Goal: Check status: Check status

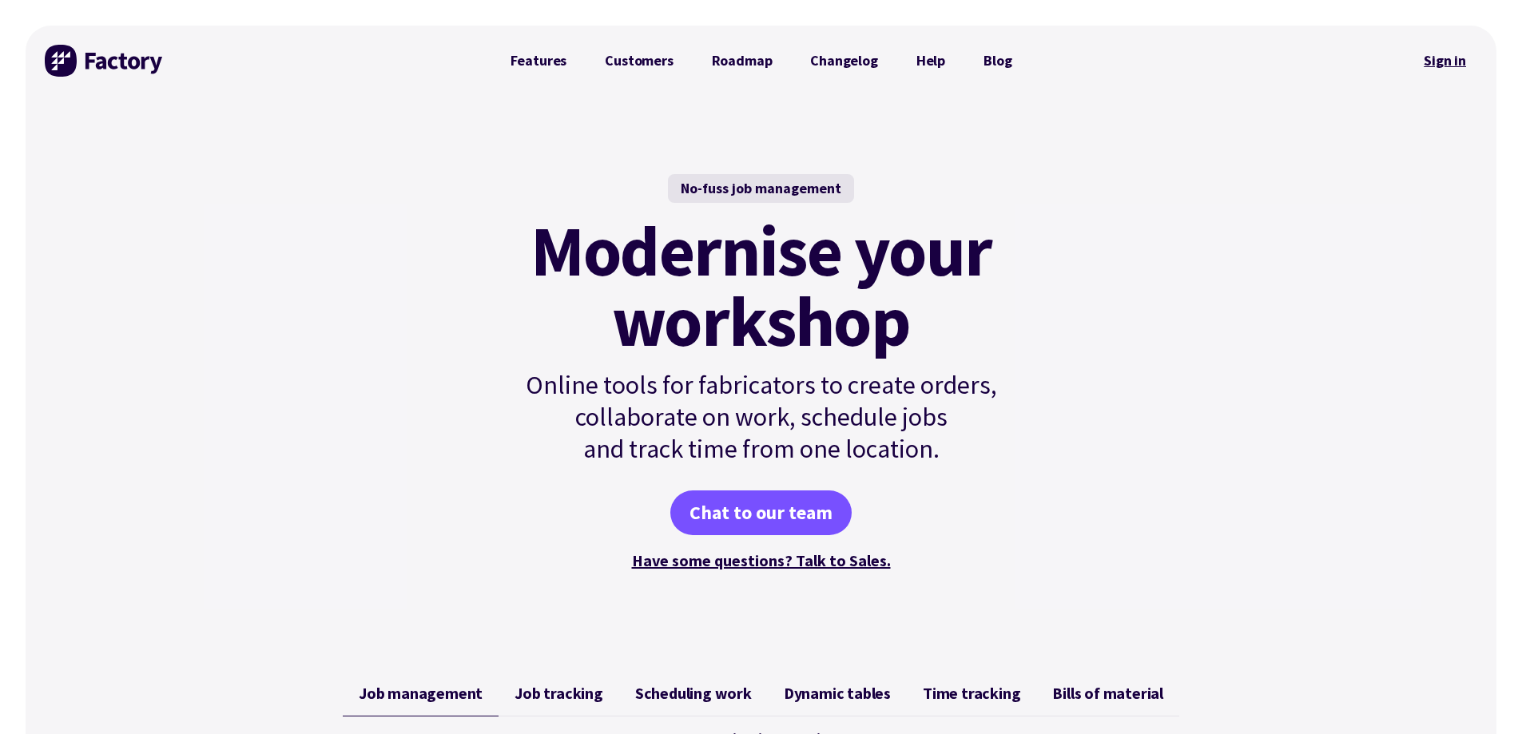
click at [1437, 55] on link "Sign in" at bounding box center [1445, 60] width 65 height 37
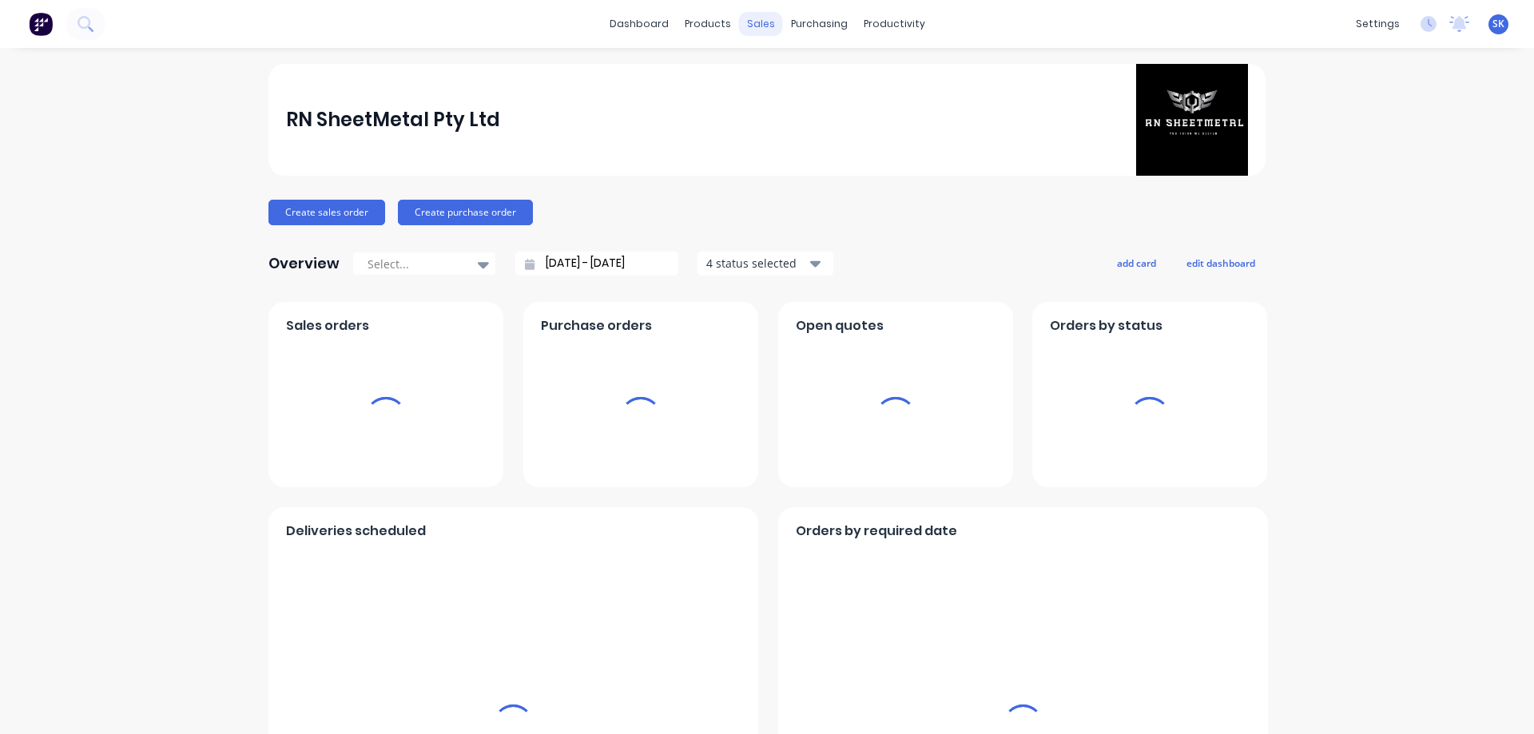
click at [747, 20] on div "sales" at bounding box center [761, 24] width 44 height 24
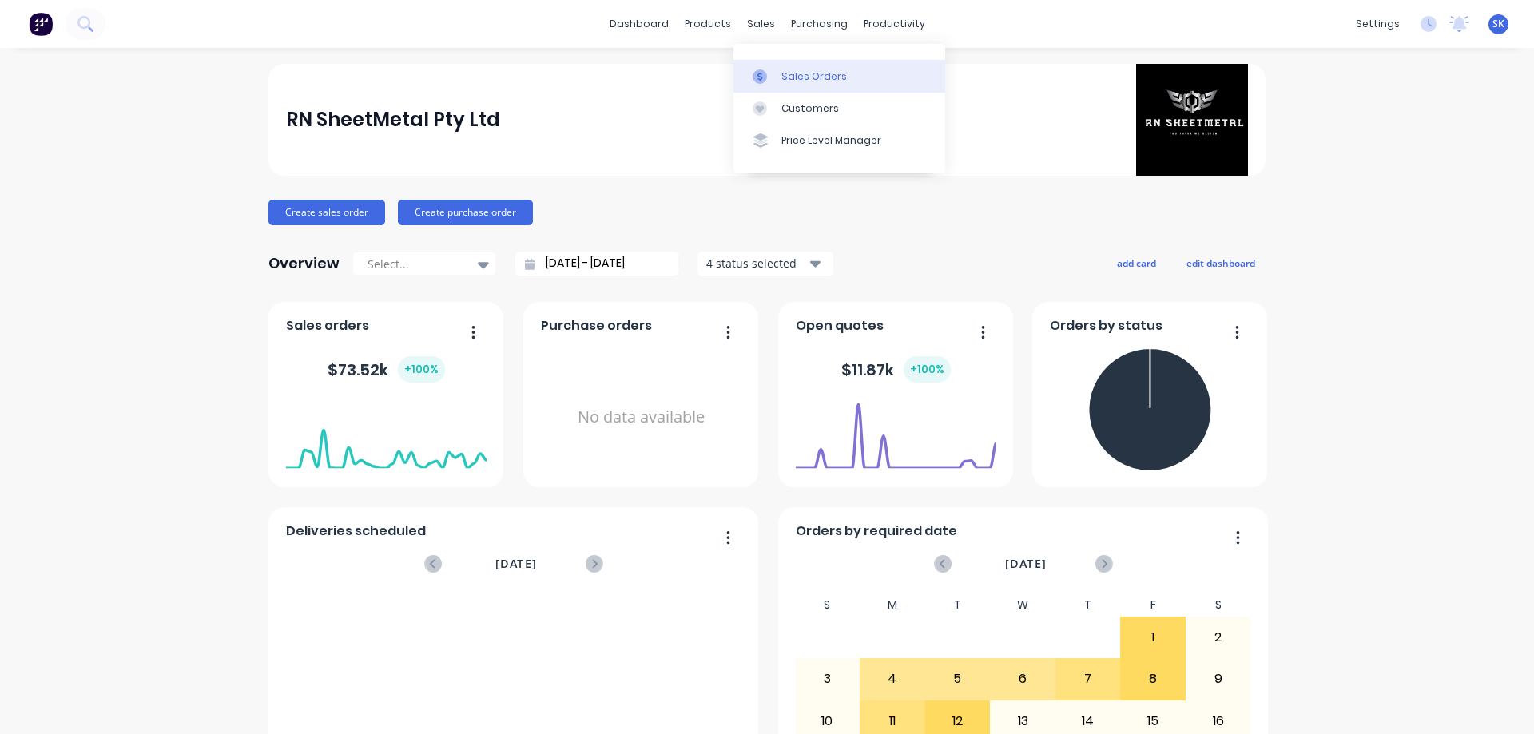
click at [780, 70] on link "Sales Orders" at bounding box center [840, 76] width 212 height 32
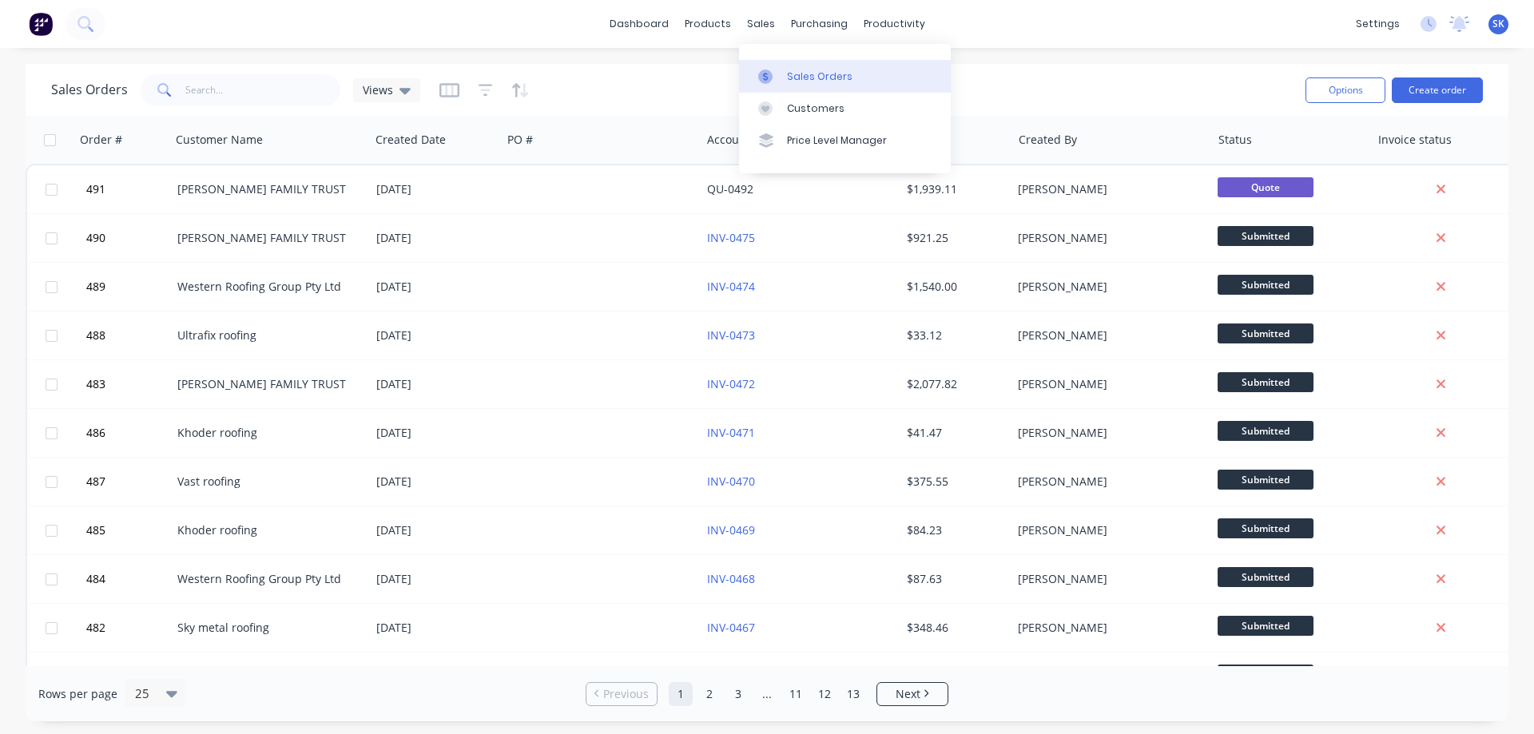
click at [805, 64] on link "Sales Orders" at bounding box center [845, 76] width 212 height 32
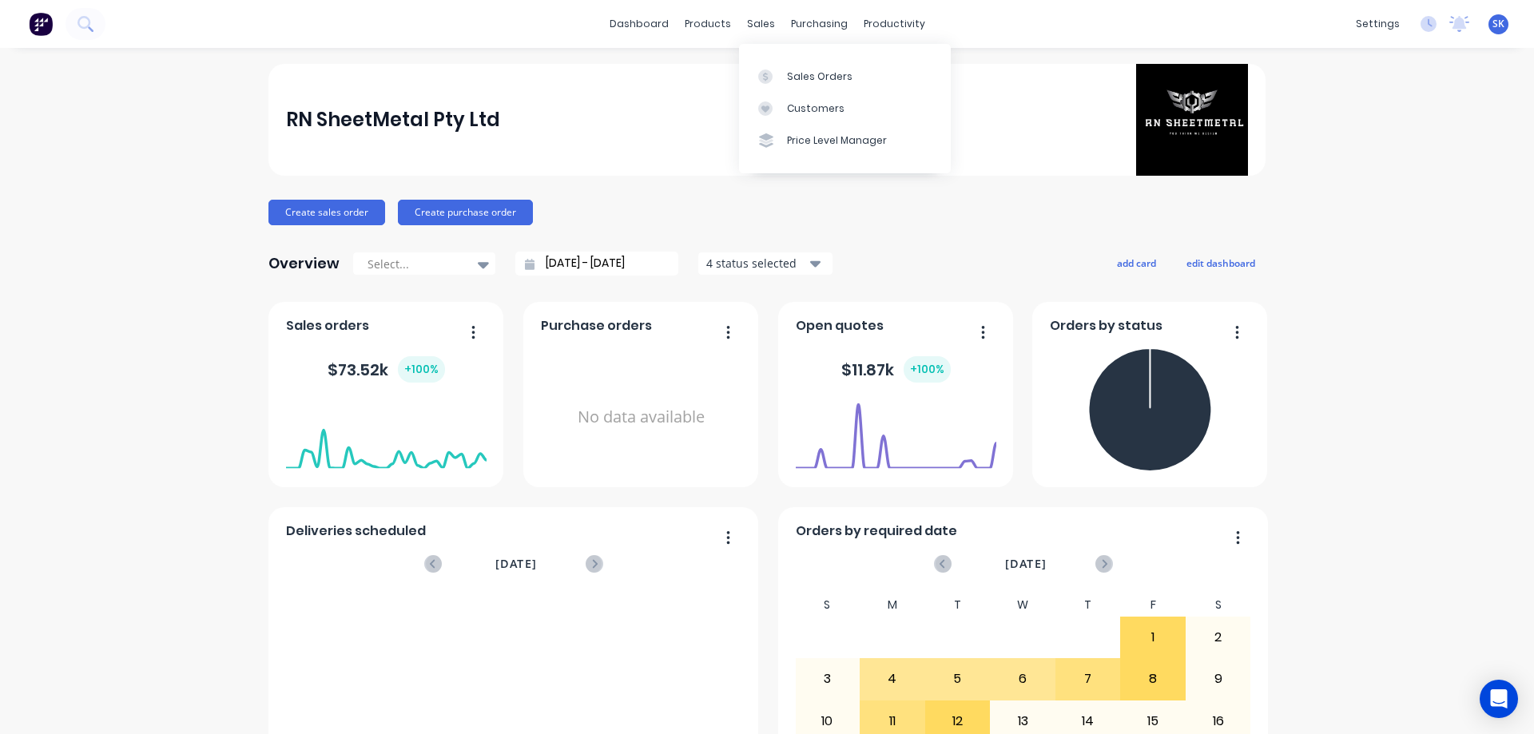
click at [761, 261] on div "4 status selected" at bounding box center [756, 263] width 101 height 17
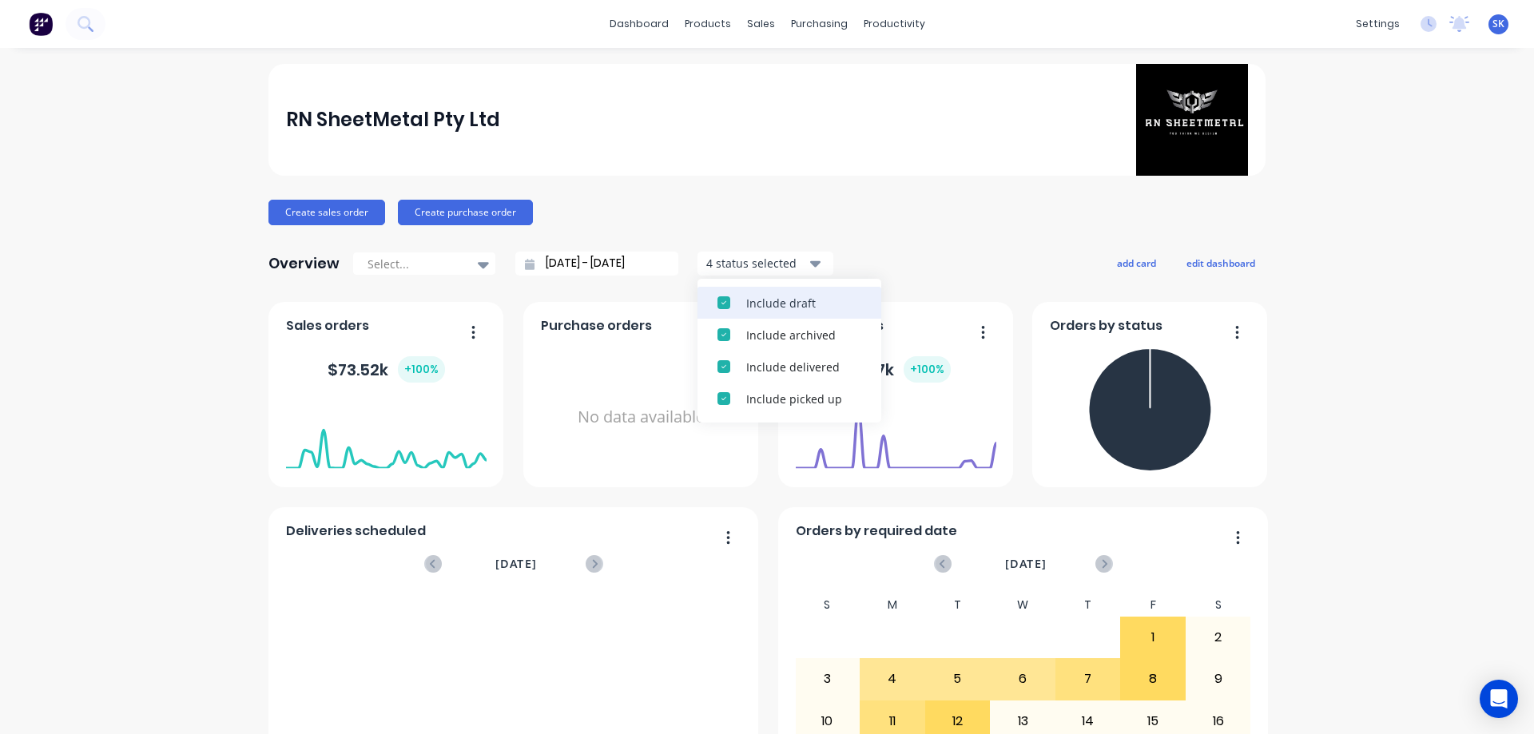
click at [762, 302] on div "Include draft" at bounding box center [803, 303] width 115 height 17
click at [762, 302] on div "Include archived" at bounding box center [803, 303] width 115 height 17
click at [603, 271] on input "[DATE] - [DATE]" at bounding box center [603, 264] width 137 height 24
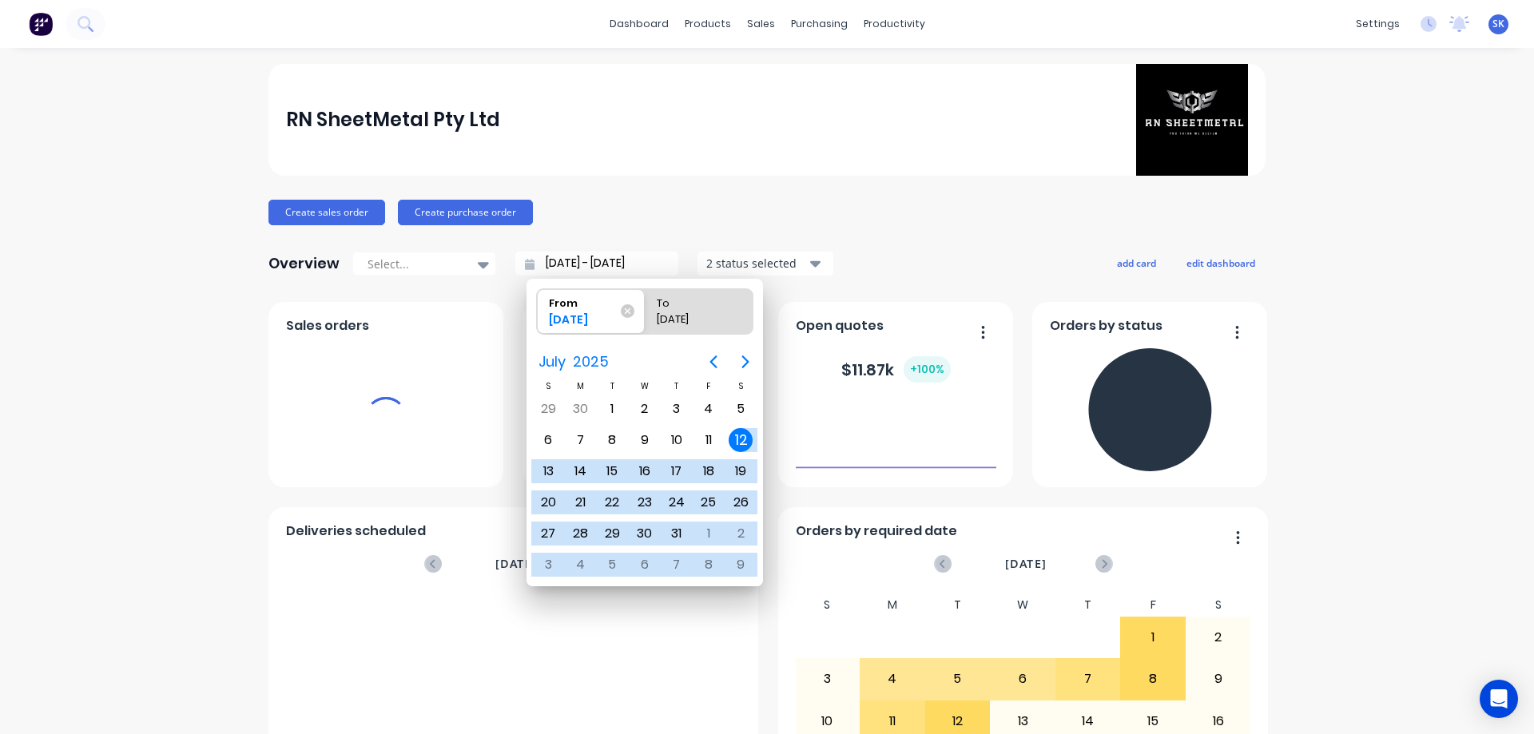
click at [746, 360] on icon "Next page" at bounding box center [745, 362] width 7 height 13
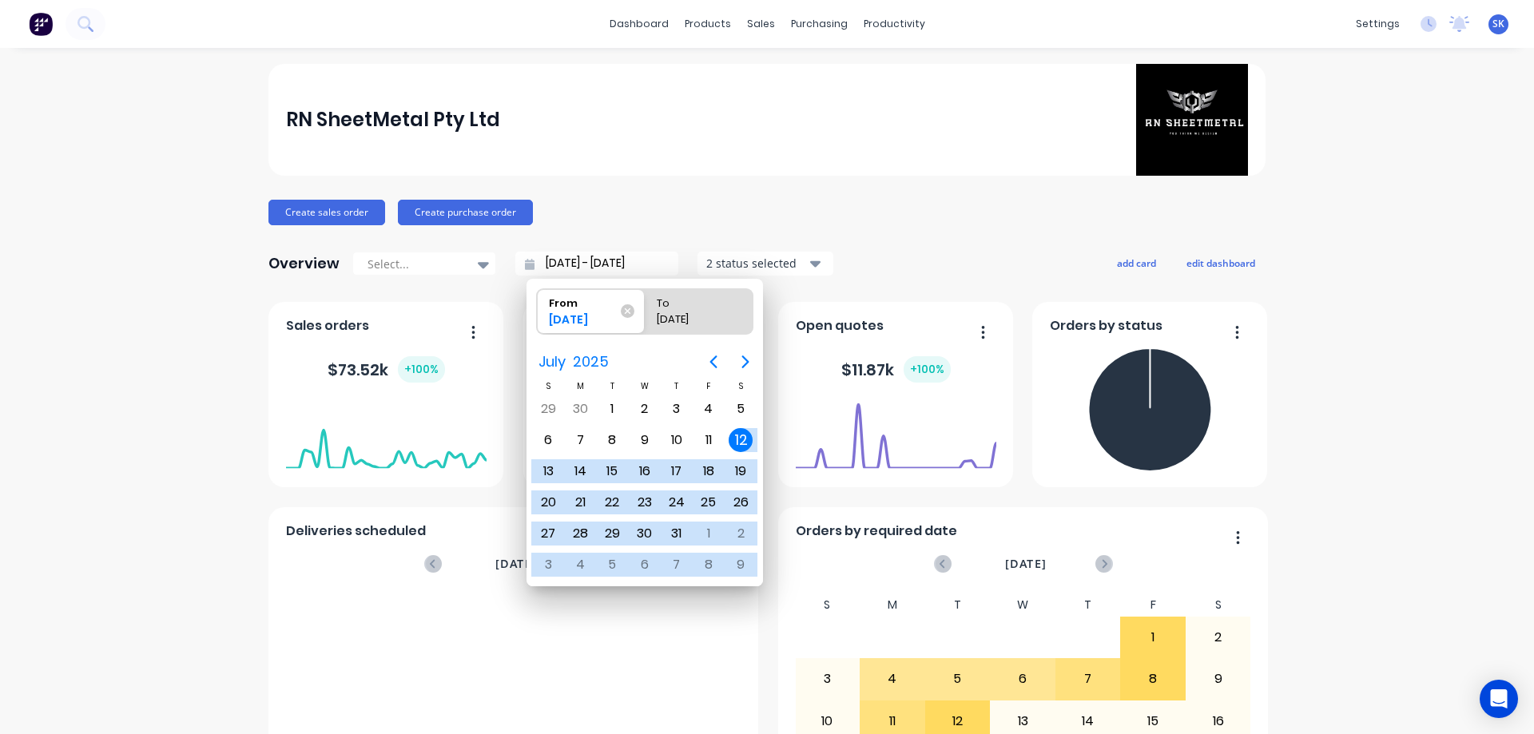
click at [746, 441] on div "12" at bounding box center [741, 440] width 24 height 24
radio input "false"
radio input "true"
click at [746, 444] on div "12" at bounding box center [741, 440] width 24 height 24
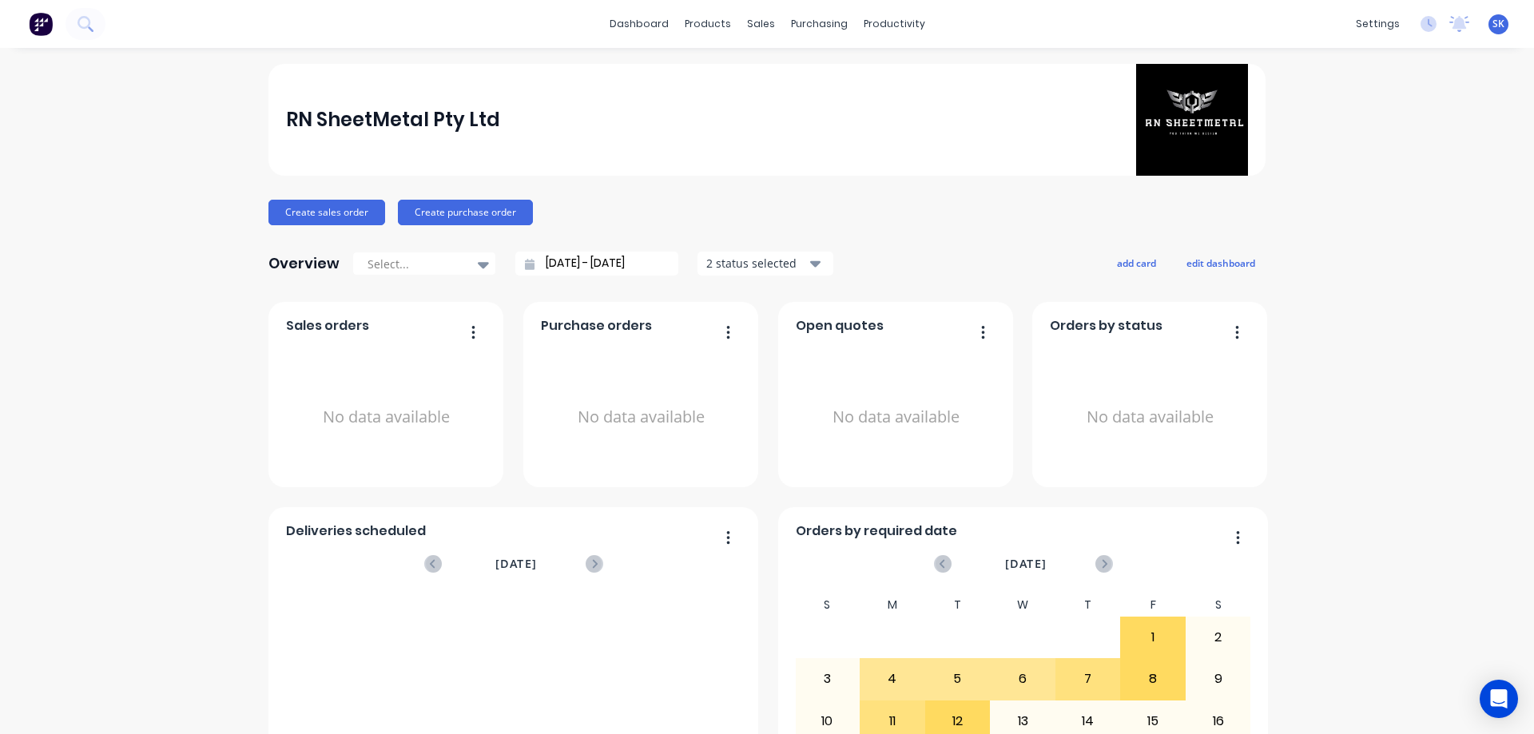
click at [573, 265] on input "[DATE] - [DATE]" at bounding box center [603, 264] width 137 height 24
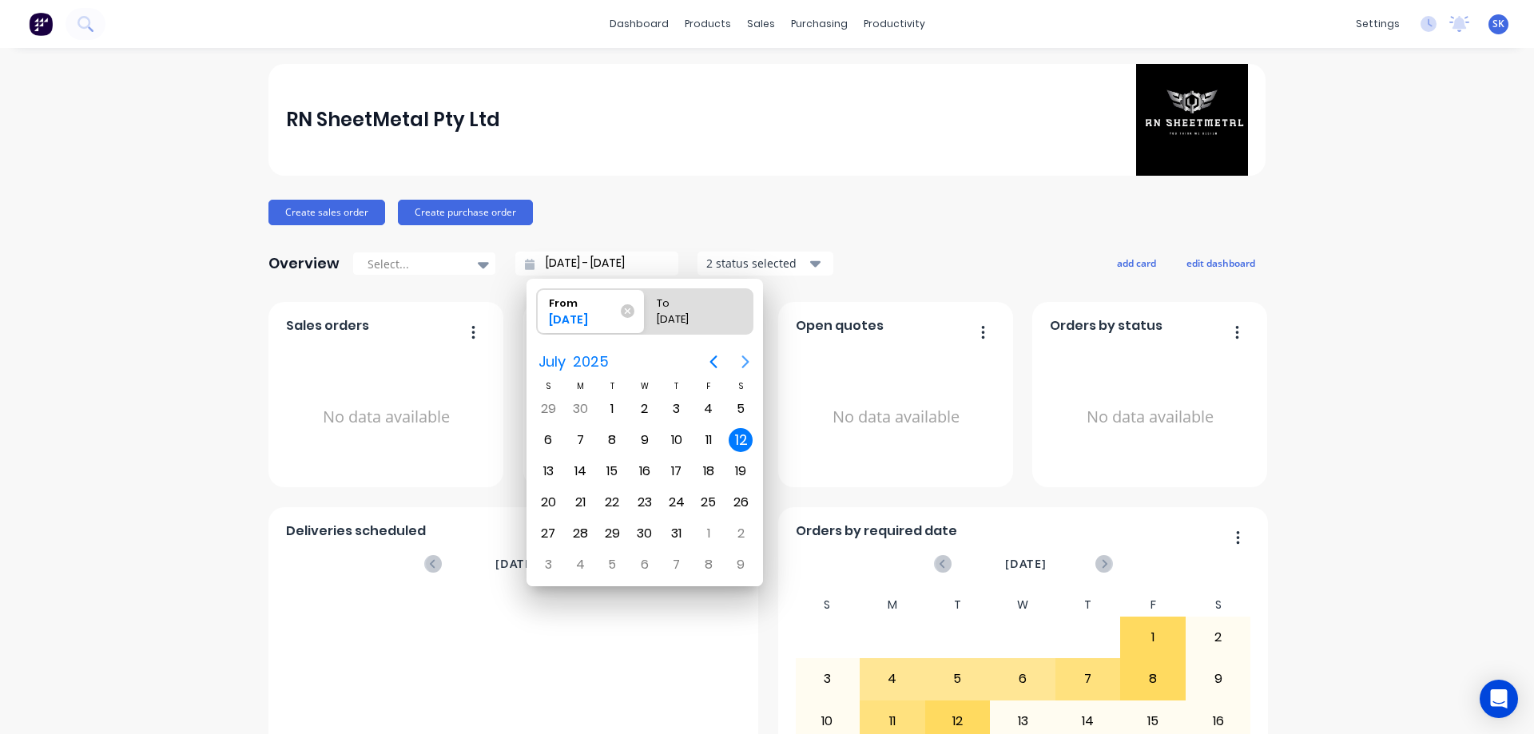
click at [739, 360] on icon "Next page" at bounding box center [745, 361] width 19 height 19
click at [615, 468] on div "12" at bounding box center [612, 471] width 24 height 24
type input "[DATE] - [DATE]"
radio input "false"
radio input "true"
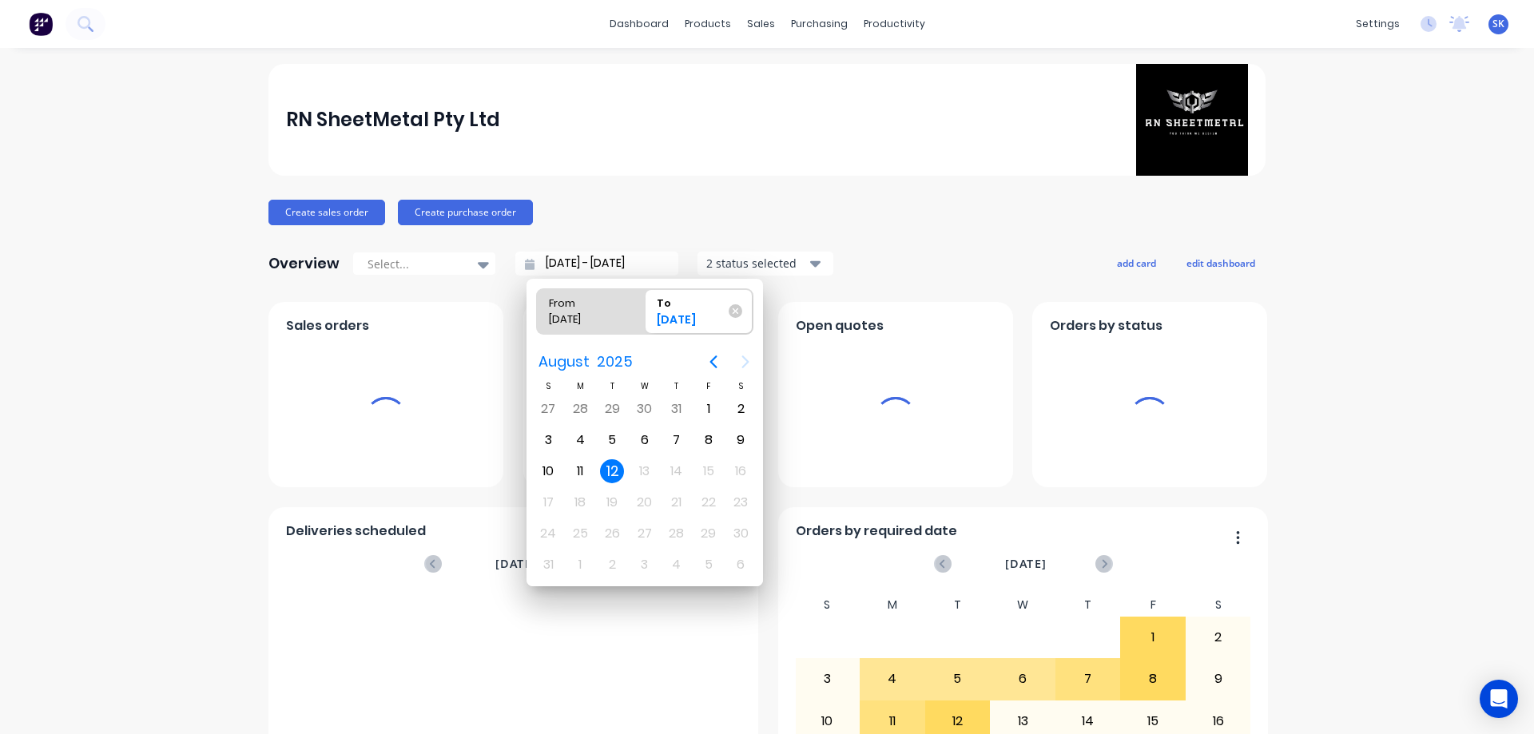
click at [615, 468] on div "12" at bounding box center [612, 471] width 24 height 24
